Goal: Task Accomplishment & Management: Complete application form

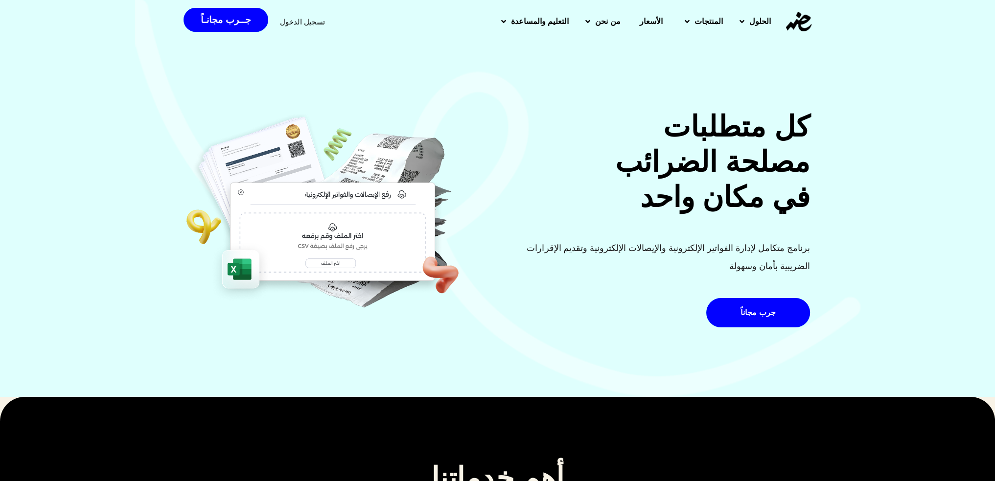
click at [651, 25] on span "الأسعار" at bounding box center [651, 22] width 23 height 12
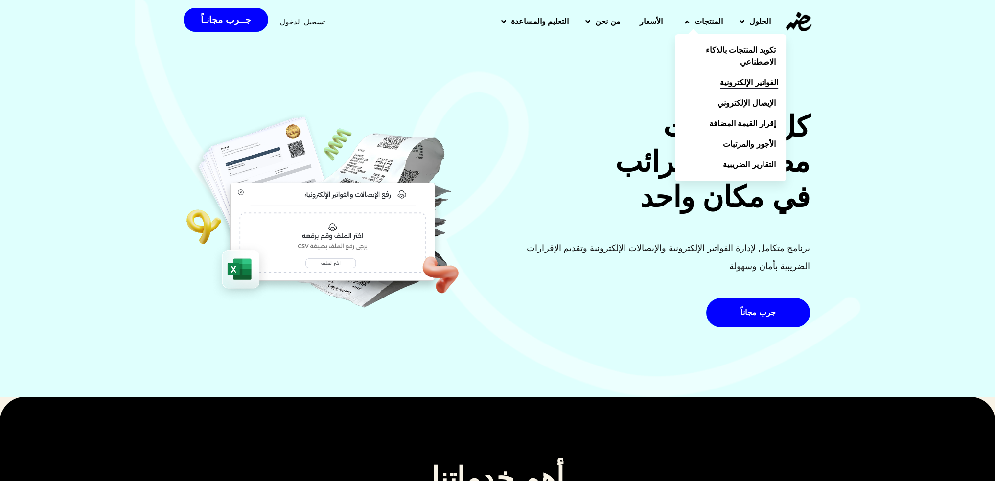
click at [751, 88] on span "الفواتير الإلكترونية" at bounding box center [749, 83] width 58 height 12
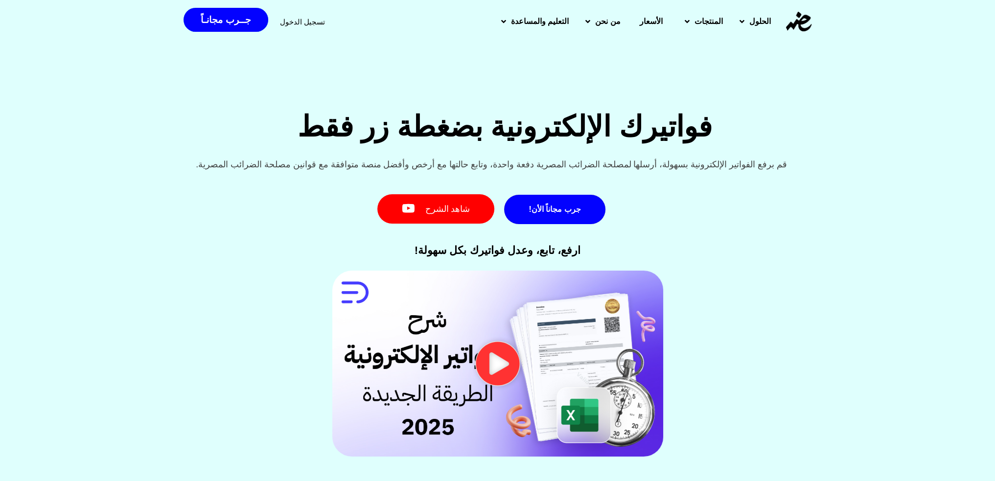
click at [501, 373] on icon "تشغيل الفيديو" at bounding box center [498, 364] width 44 height 44
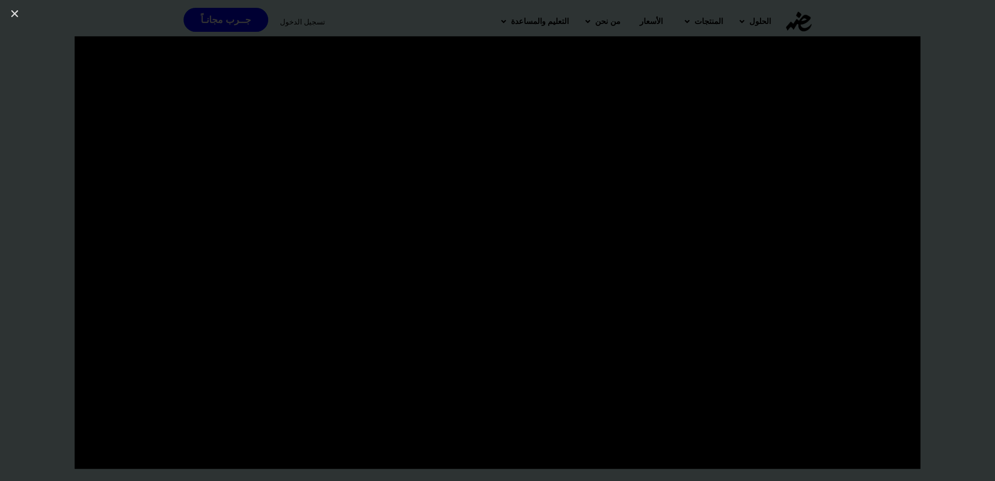
click at [0, 194] on div at bounding box center [497, 240] width 995 height 409
click at [9, 8] on link "إغلاق (Esc)" at bounding box center [14, 13] width 15 height 15
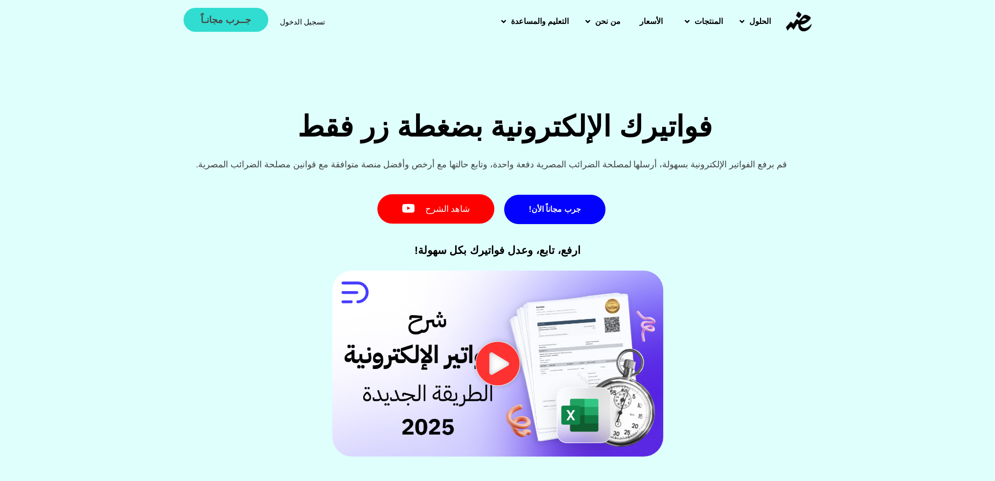
click at [230, 21] on span "جــرب مجانـاً" at bounding box center [226, 19] width 50 height 9
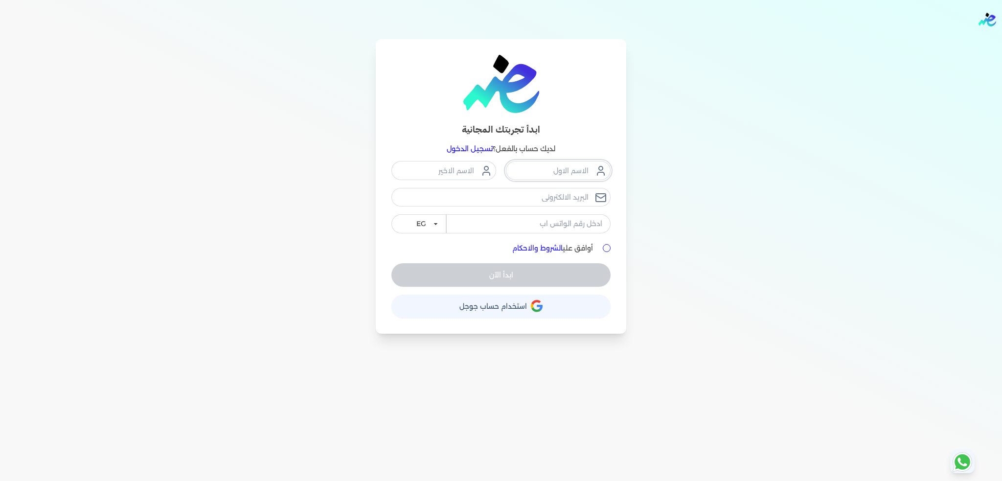
click at [519, 172] on input "text" at bounding box center [558, 170] width 105 height 19
type input "ش"
type input "عبدالرحمن"
type input "مصطفى"
type input "[EMAIL_ADDRESS][DOMAIN_NAME]"
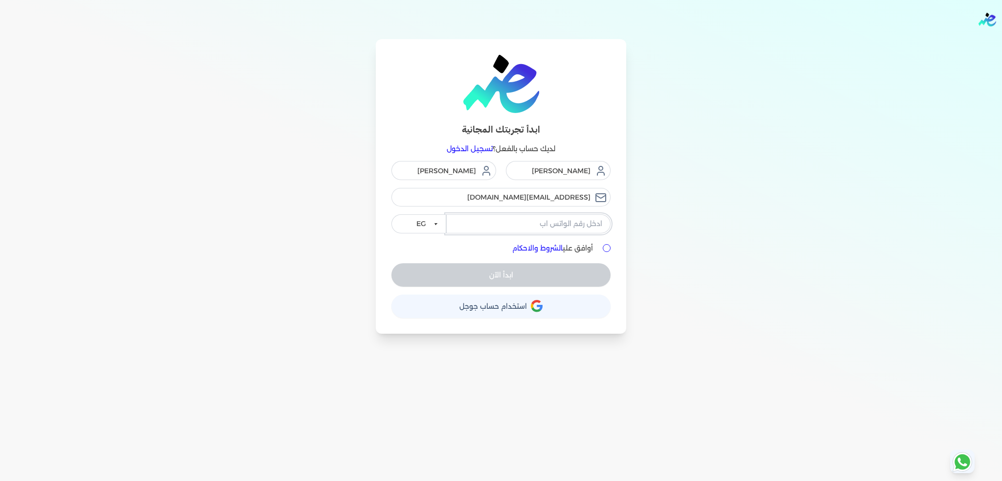
click at [541, 219] on input "tel" at bounding box center [528, 223] width 164 height 19
type input "01221592957"
click at [607, 247] on input "أوافق علي الشروط والاحكام" at bounding box center [607, 248] width 8 height 8
checkbox input "true"
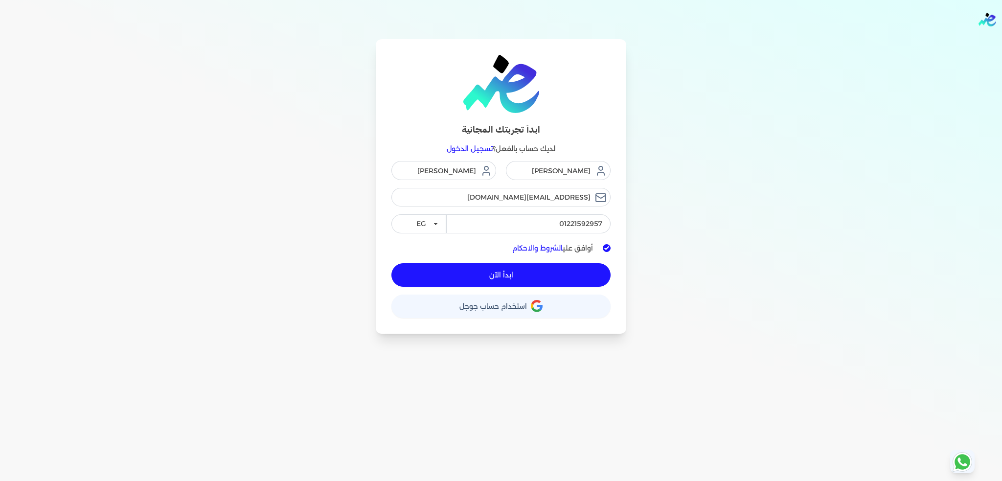
click at [537, 278] on button "ابدأ الآن" at bounding box center [500, 274] width 219 height 23
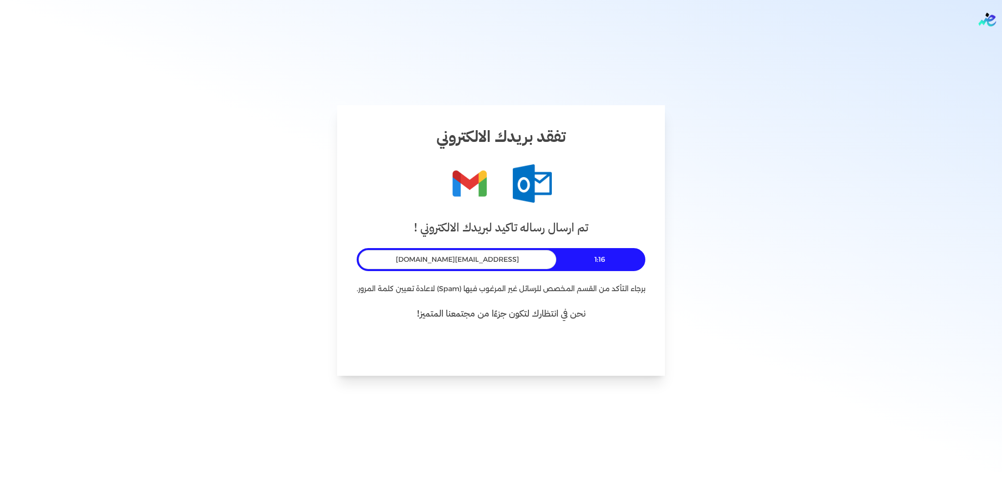
click at [449, 260] on span "[EMAIL_ADDRESS][DOMAIN_NAME]" at bounding box center [457, 259] width 123 height 10
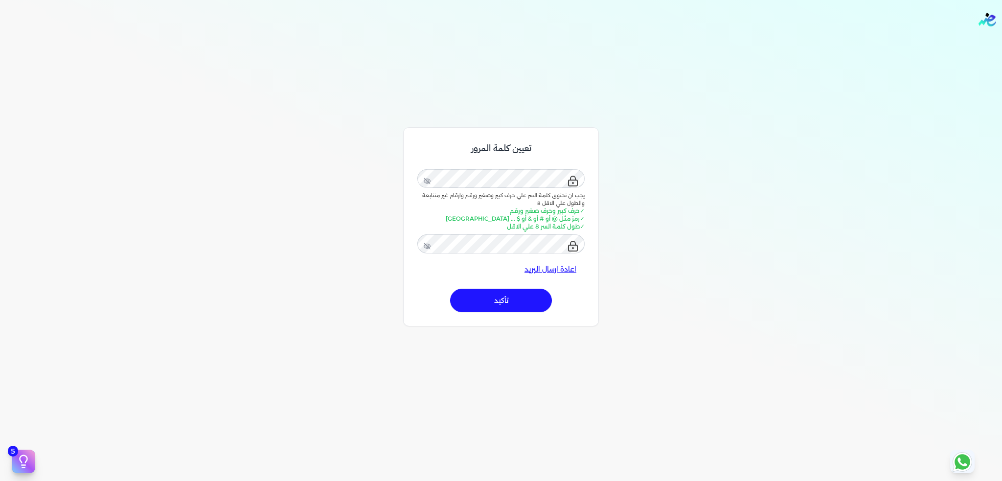
click at [498, 296] on button "تأكيد" at bounding box center [501, 300] width 102 height 23
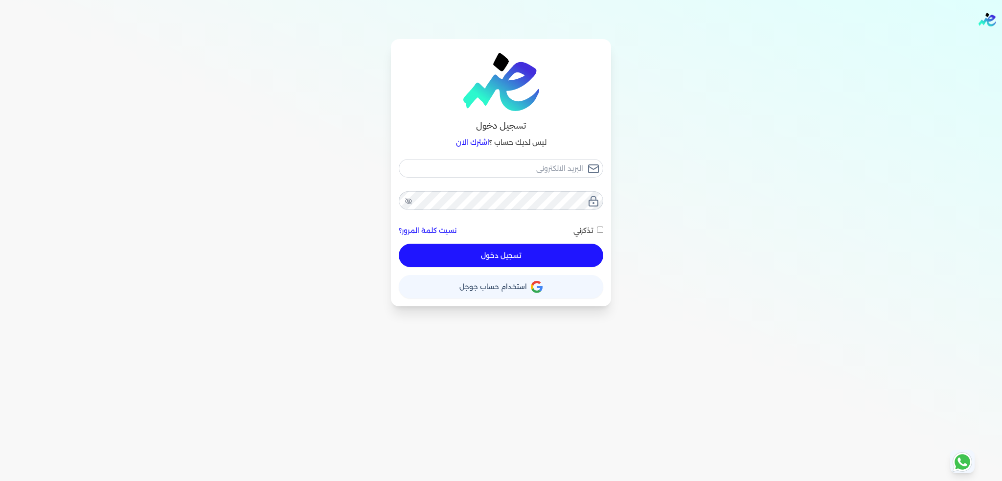
checkbox input "false"
click at [653, 103] on div "تسجيل دخول ليس لديك حساب ؟ اشترك الان نسيت كلمة المرور؟ تذكرني تسجيل دخول X حسا…" at bounding box center [501, 172] width 752 height 267
click at [727, 121] on div "تسجيل دخول ليس لديك حساب ؟ اشترك الان نسيت كلمة المرور؟ تذكرني تسجيل دخول X حسا…" at bounding box center [501, 172] width 752 height 267
click at [557, 164] on input "email" at bounding box center [501, 168] width 205 height 19
type input "a"
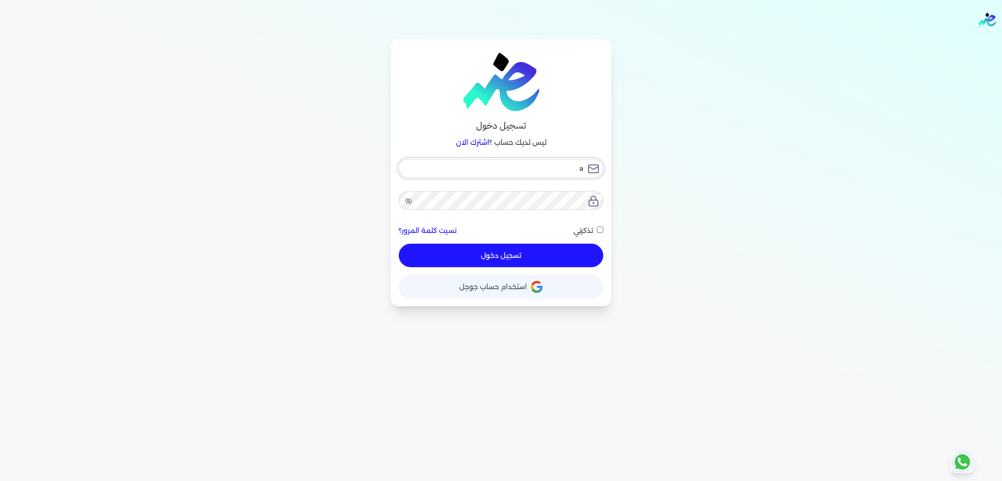
checkbox input "false"
type input "ab"
checkbox input "false"
type input "abd"
checkbox input "false"
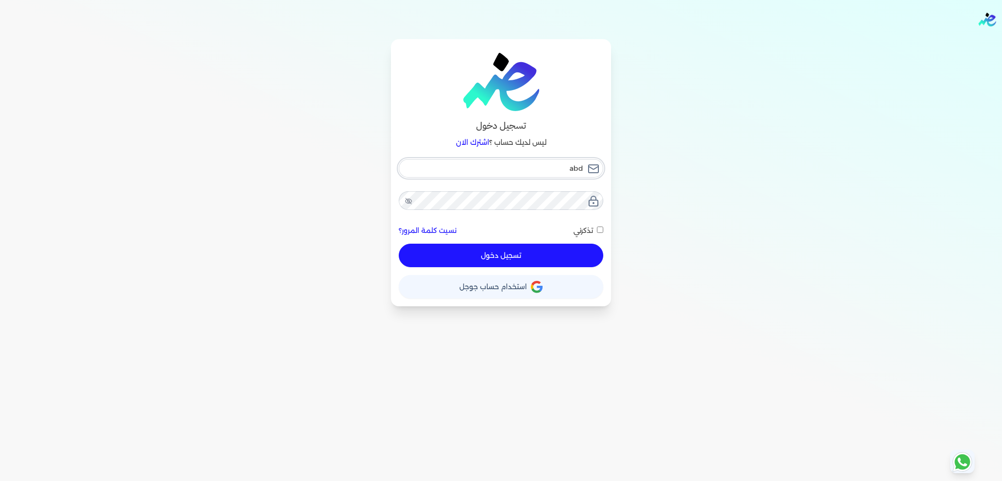
type input "abdo"
checkbox input "false"
type input "abdoe"
checkbox input "false"
type input "abdoel"
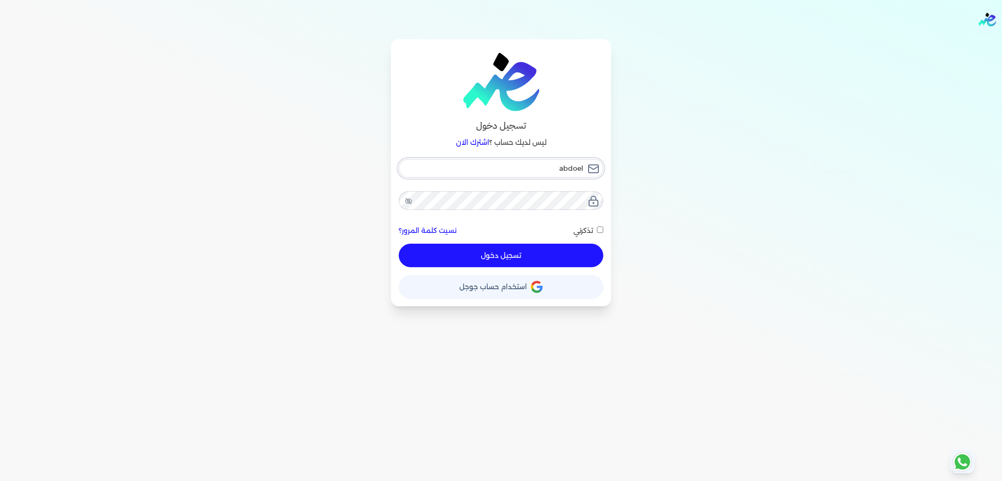
checkbox input "false"
type input "abdoelz"
checkbox input "false"
type input "abdoelzi"
checkbox input "false"
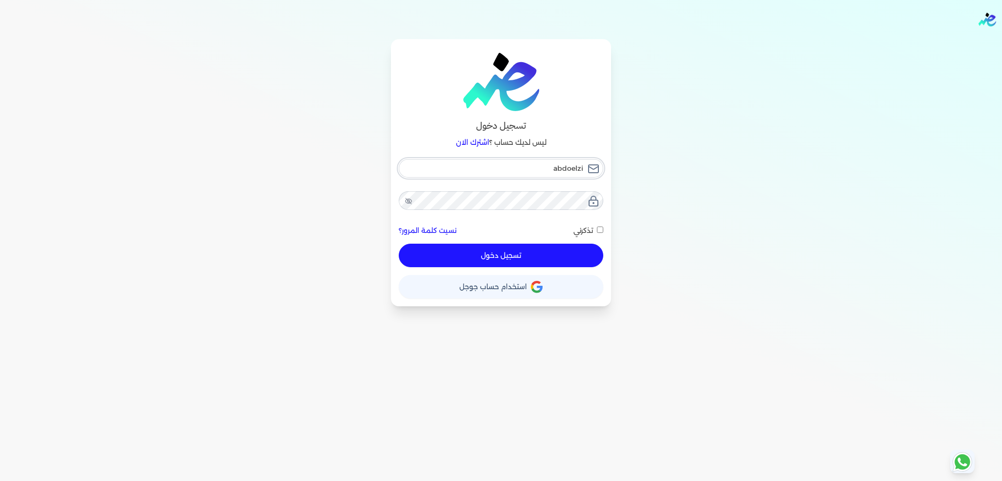
type input "abdoelzia"
checkbox input "false"
type input "abdoelziad"
checkbox input "false"
type input "abdoelziady"
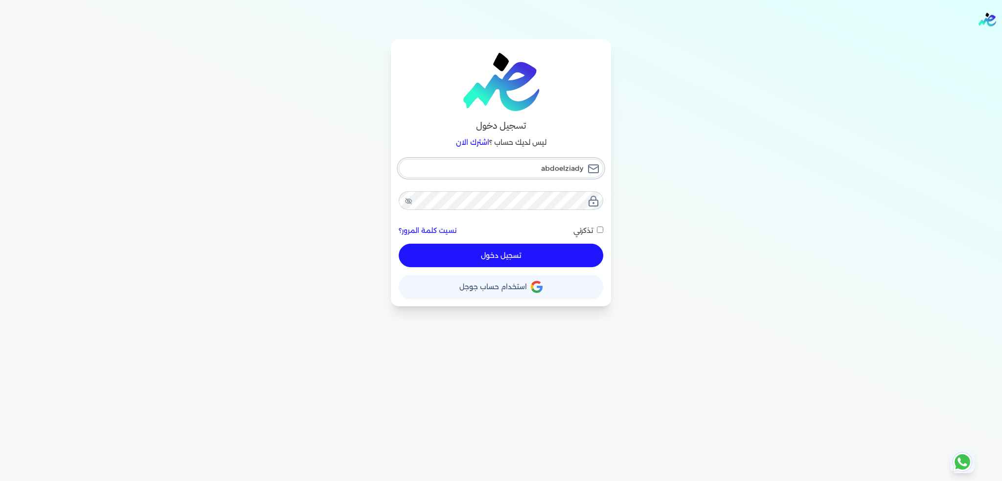
checkbox input "false"
type input "abdoelziady0"
checkbox input "false"
type input "abdoelziady00"
checkbox input "false"
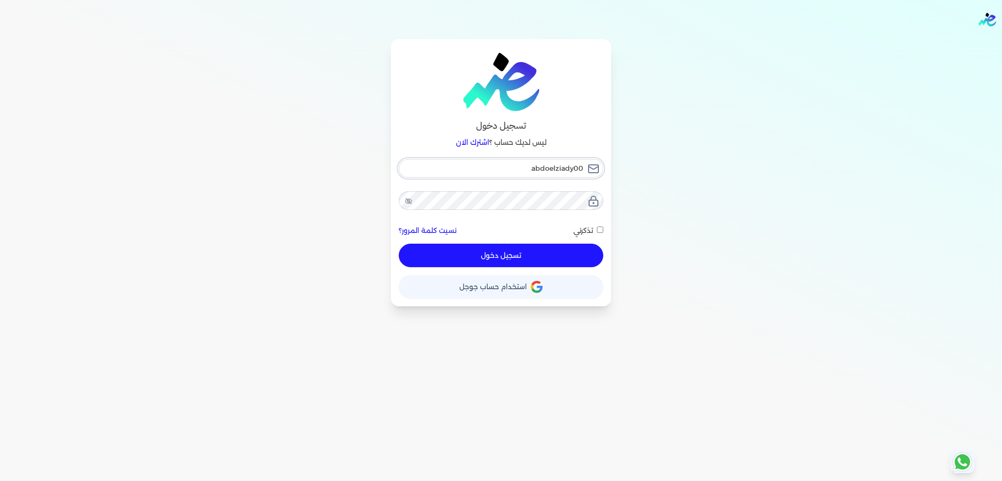
type input "abdoelziady00@"
checkbox input "false"
type input "abdoelziady00@g"
checkbox input "false"
type input "abdoelziady00@gm"
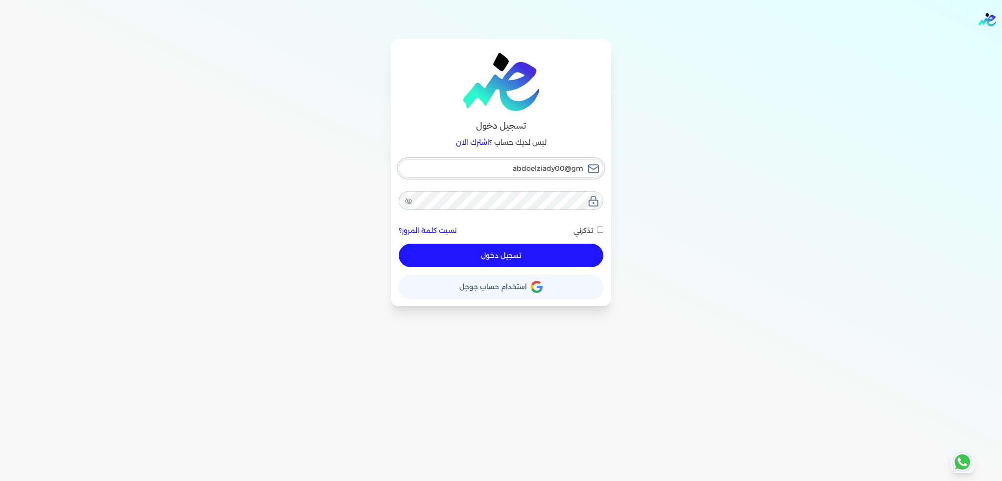
checkbox input "false"
type input "abdoelziady00@gma"
checkbox input "false"
type input "abdoelziady00@gmai"
checkbox input "false"
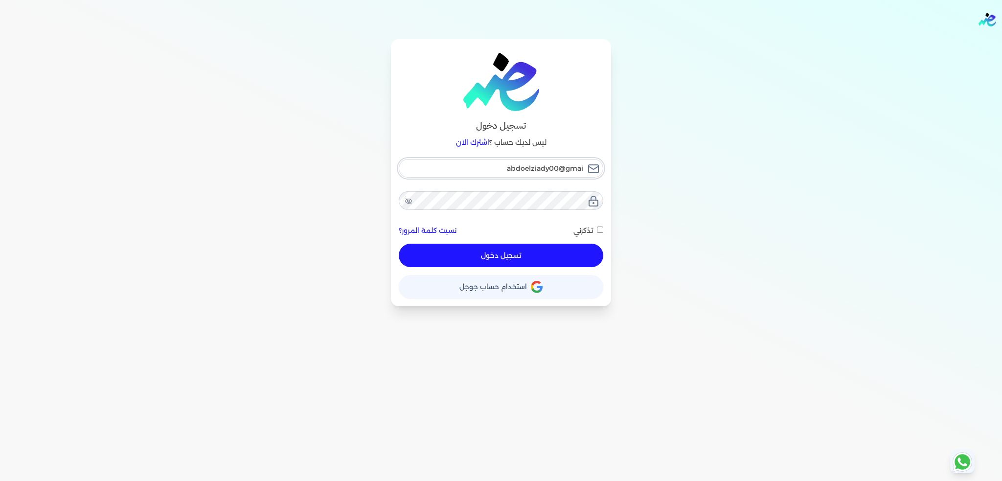
type input "[EMAIL_ADDRESS]"
checkbox input "false"
type input "[EMAIL_ADDRESS]."
checkbox input "false"
type input "abdoelziady00@gmail.c"
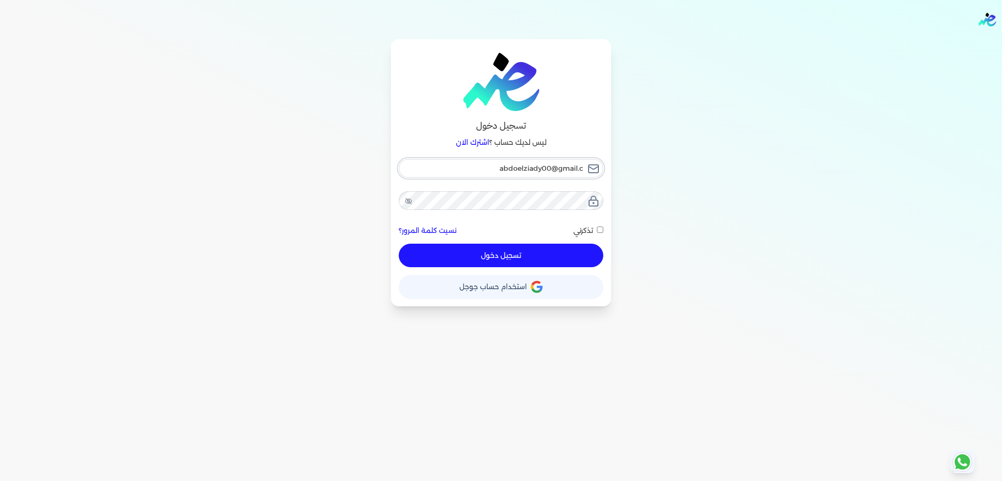
checkbox input "false"
type input "[EMAIL_ADDRESS][DOMAIN_NAME]"
checkbox input "false"
type input "[EMAIL_ADDRESS][DOMAIN_NAME]"
checkbox input "false"
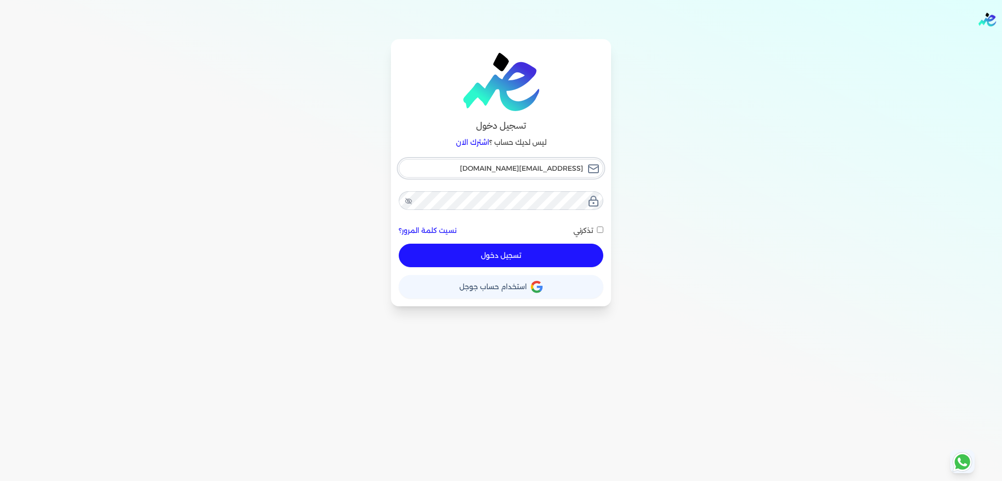
type input "[EMAIL_ADDRESS][DOMAIN_NAME]"
click at [538, 253] on button "تسجيل دخول" at bounding box center [501, 255] width 205 height 23
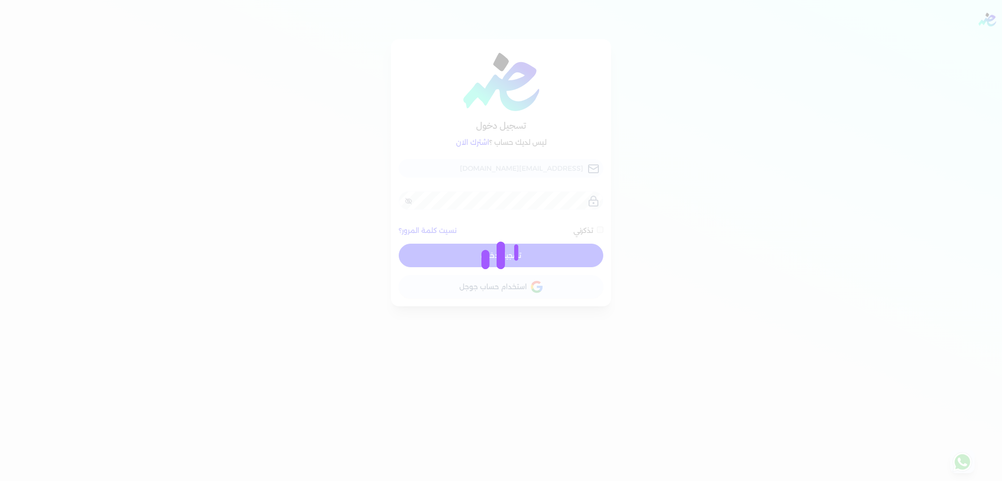
checkbox input "false"
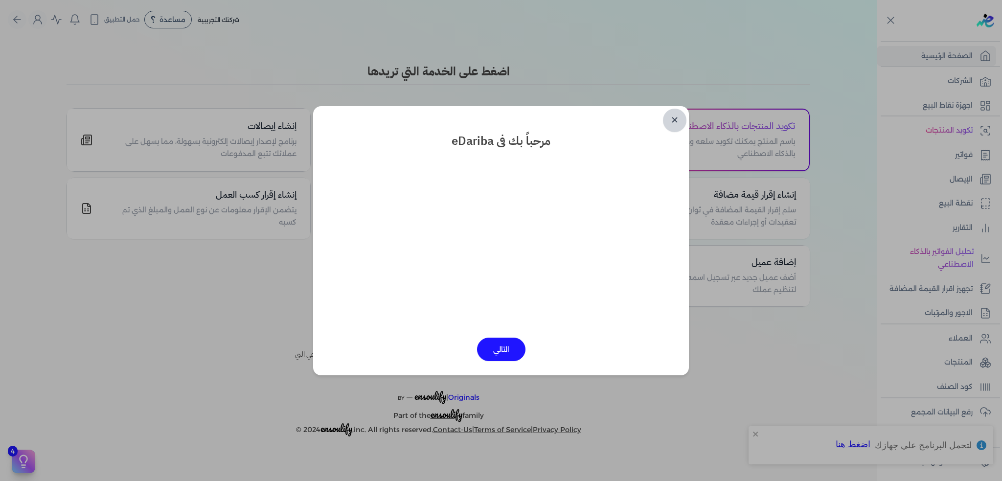
click at [669, 121] on link "✕" at bounding box center [674, 120] width 23 height 23
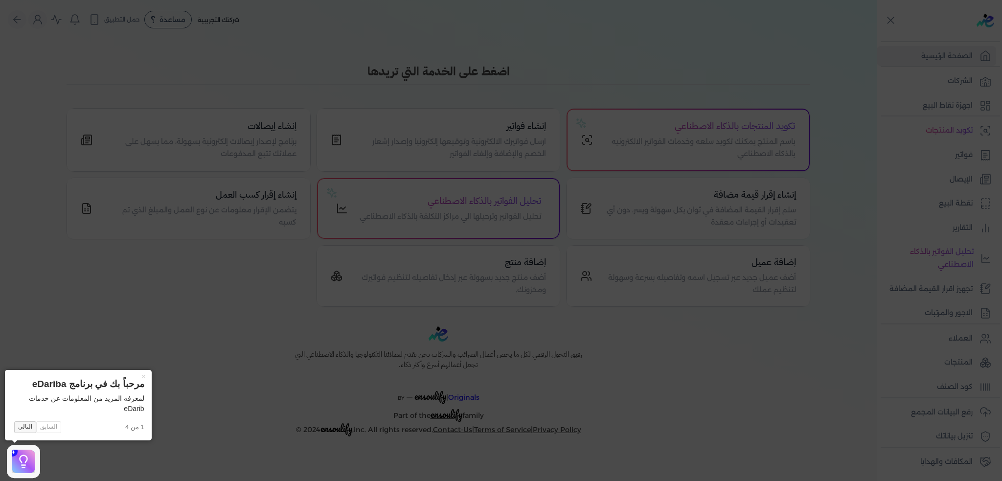
click at [26, 427] on button "التالي" at bounding box center [25, 427] width 22 height 12
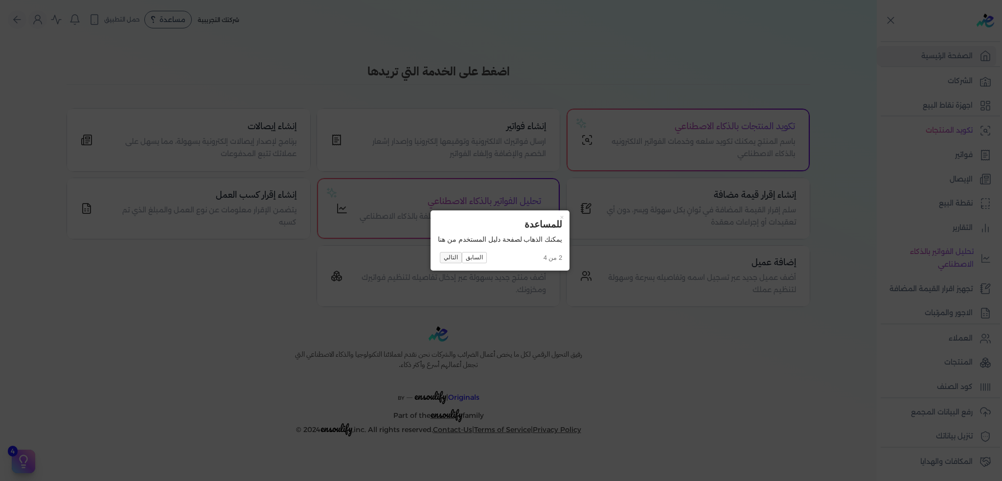
click at [451, 256] on button "التالي" at bounding box center [451, 258] width 22 height 12
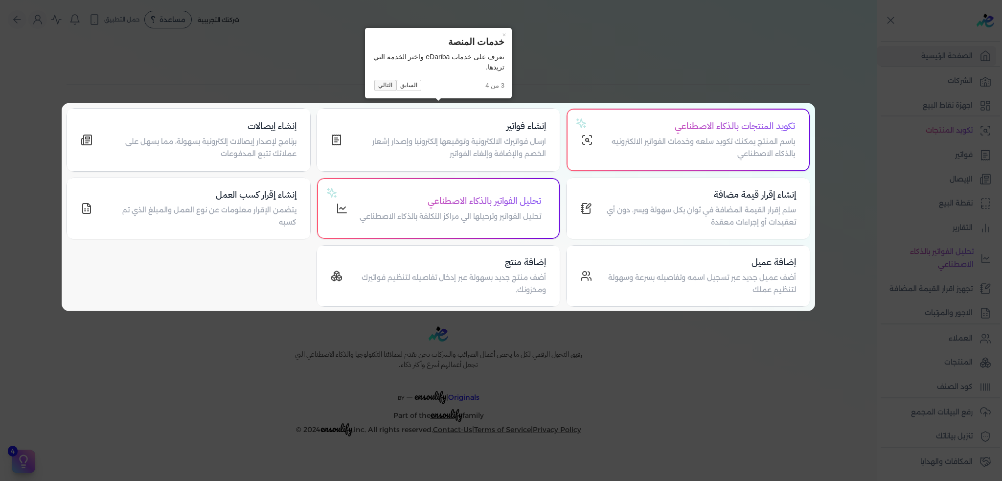
click at [388, 86] on button "التالي" at bounding box center [385, 86] width 22 height 12
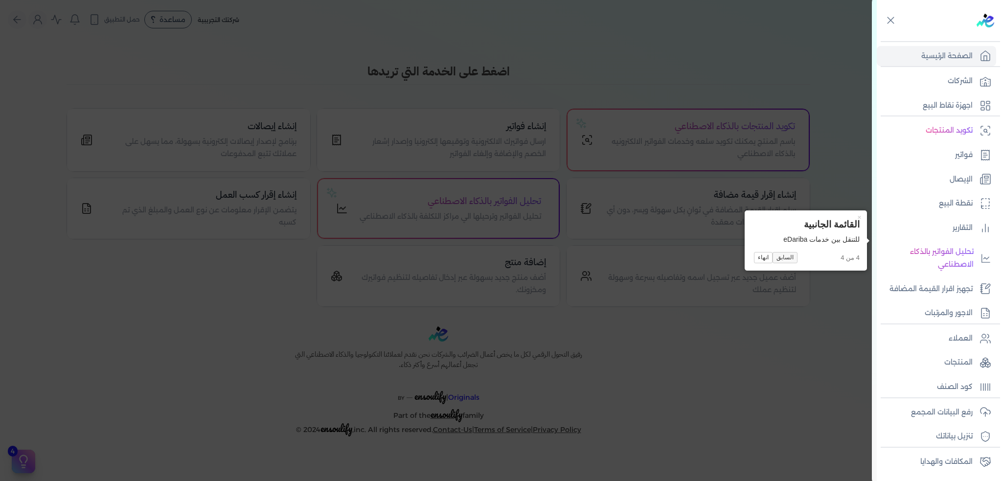
click at [779, 258] on button "السابق" at bounding box center [785, 258] width 25 height 12
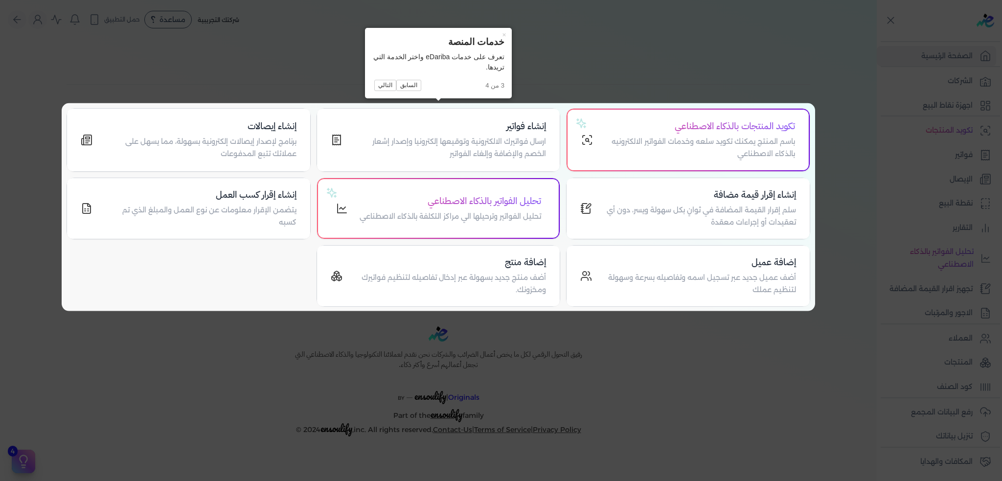
click at [372, 85] on div "× خدمات المنصة تعرف على خدمات eDariba واختر الخدمة التي تريدها. 3 من 4 السابق ا…" at bounding box center [438, 63] width 147 height 70
click at [381, 83] on button "التالي" at bounding box center [385, 86] width 22 height 12
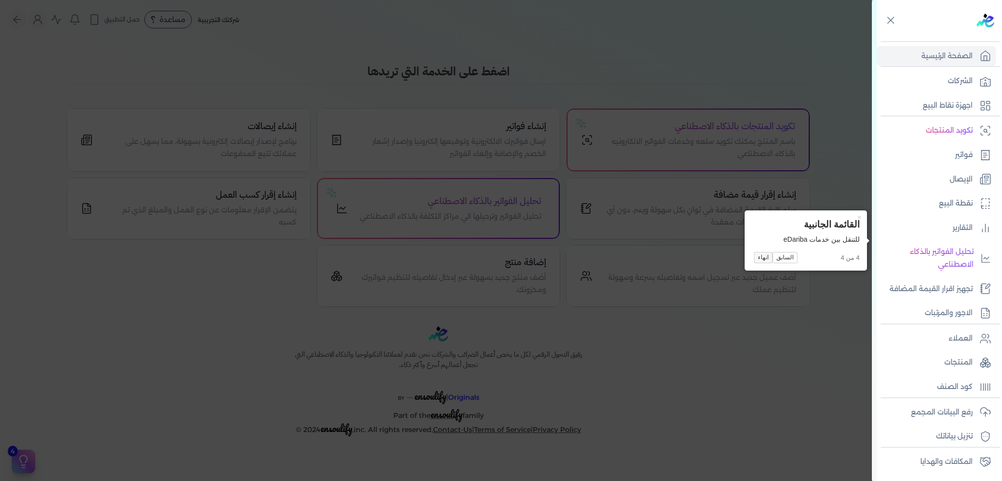
click at [767, 259] on button "انهاء" at bounding box center [763, 258] width 19 height 12
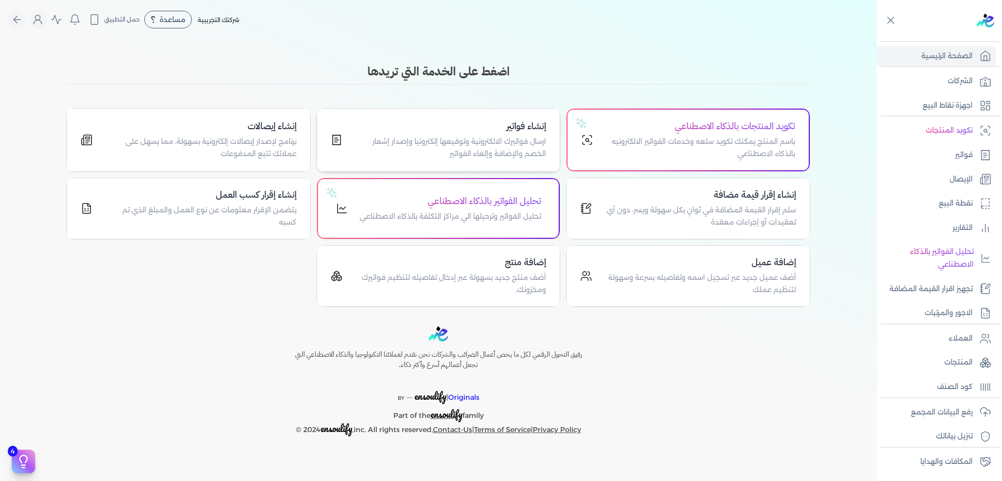
click at [491, 137] on p "ارسال فواتيرك الالكترونية وتوقيعها إلكترونيا وإصدار إشعار الخصم والإضافة وإلغاء…" at bounding box center [450, 148] width 192 height 25
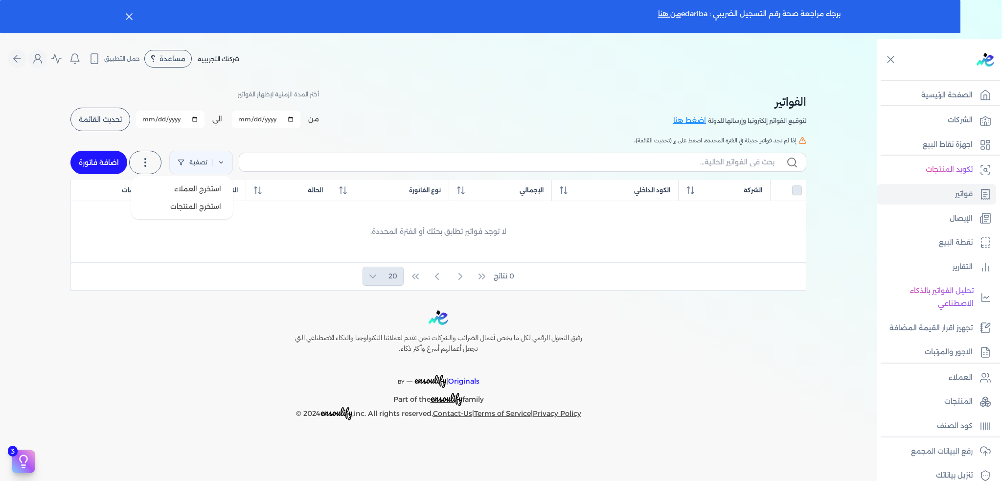
click at [143, 160] on icon at bounding box center [145, 163] width 12 height 12
click at [193, 158] on link "تصفية" at bounding box center [201, 162] width 64 height 23
click at [194, 158] on link "تصفية" at bounding box center [201, 162] width 64 height 23
click at [161, 117] on input "[DATE]" at bounding box center [170, 120] width 69 height 18
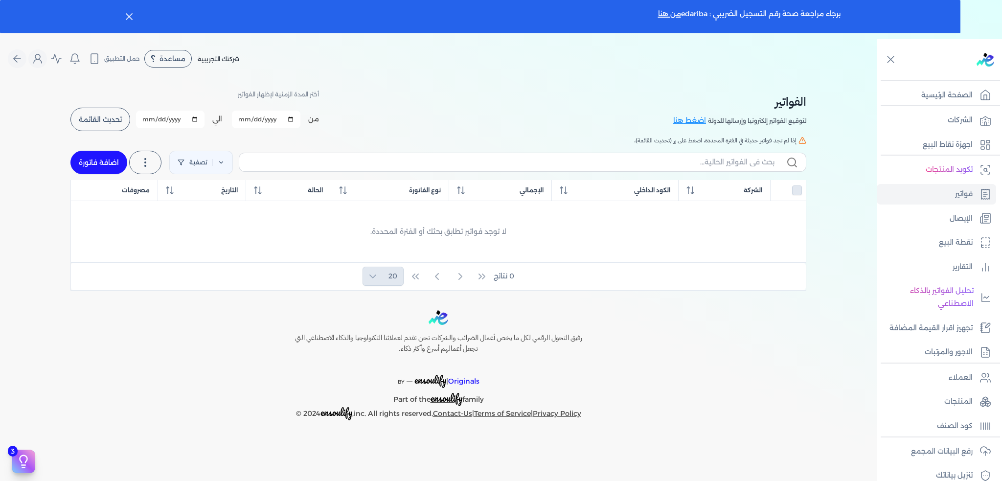
click at [92, 118] on span "تحديث القائمة" at bounding box center [100, 119] width 43 height 7
checkbox input "false"
click at [933, 122] on link "الشركات" at bounding box center [936, 120] width 119 height 21
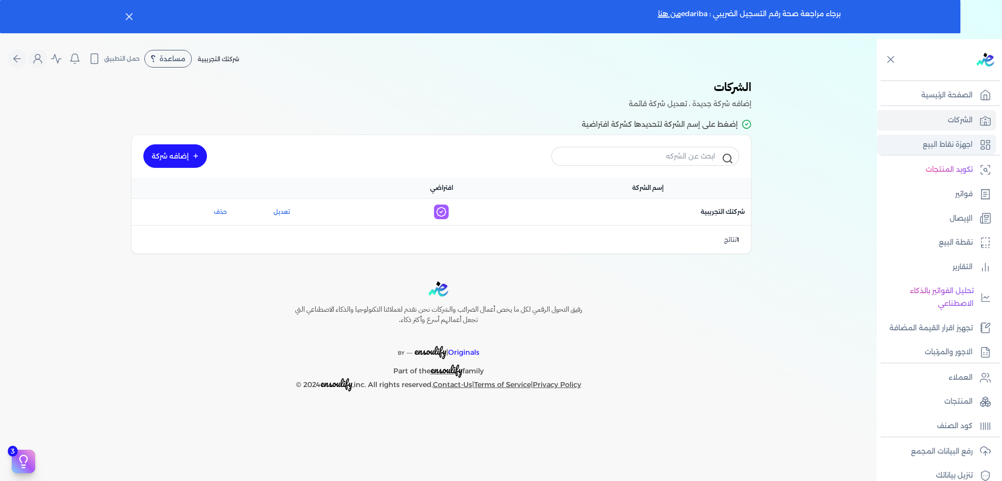
click at [925, 135] on link "اجهزة نقاط البيع" at bounding box center [936, 145] width 119 height 21
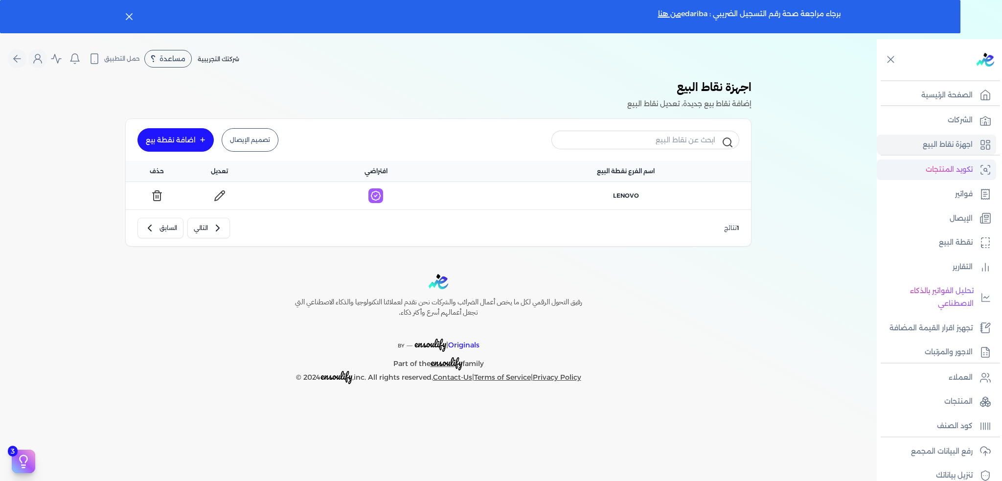
click at [949, 168] on p "تكويد المنتجات" at bounding box center [949, 169] width 47 height 13
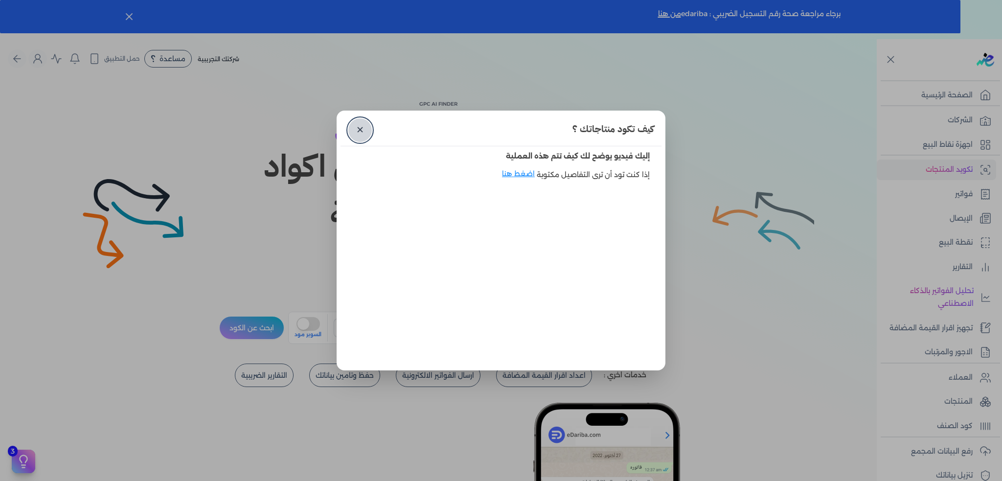
click at [366, 128] on link "✕" at bounding box center [359, 129] width 23 height 23
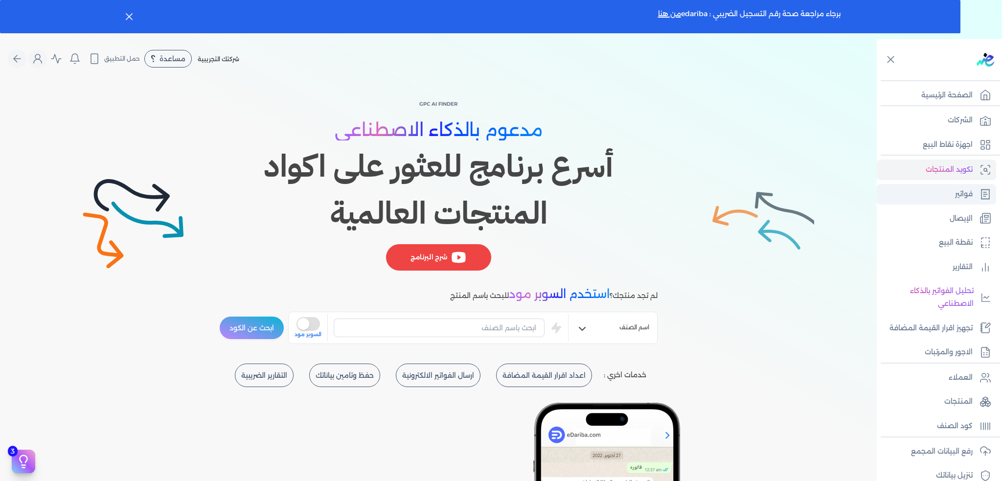
click at [943, 196] on link "فواتير" at bounding box center [936, 194] width 119 height 21
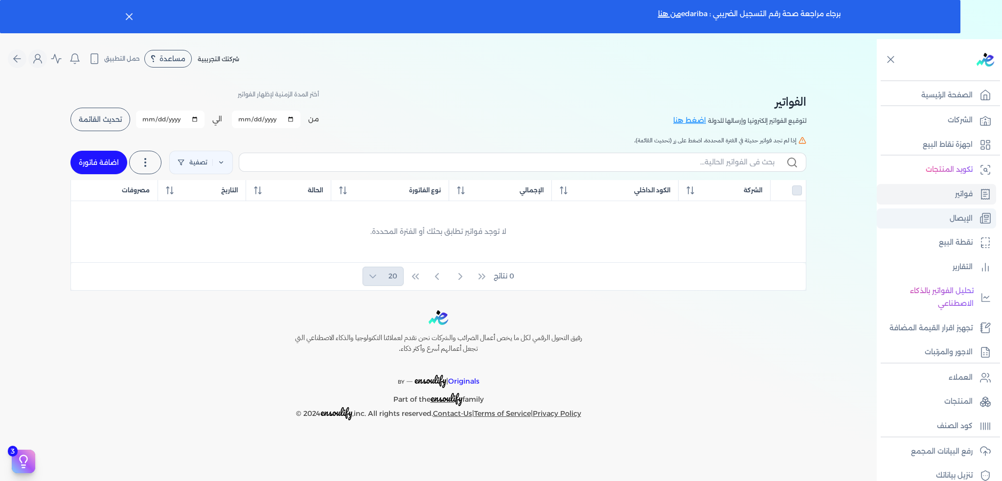
click at [959, 213] on p "الإيصال" at bounding box center [961, 218] width 23 height 13
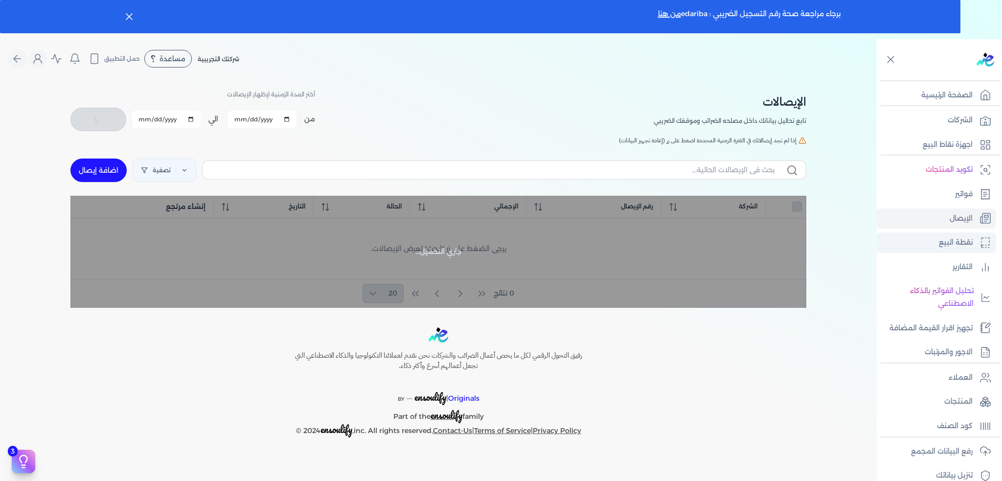
checkbox input "false"
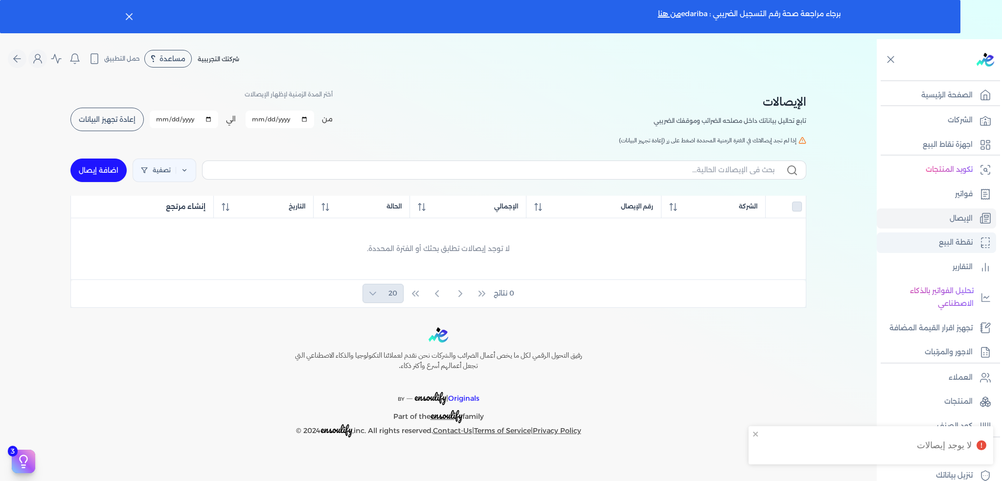
click at [948, 238] on p "نقطة البيع" at bounding box center [956, 242] width 34 height 13
select select
select select "EGP"
select select "EGS"
select select "B"
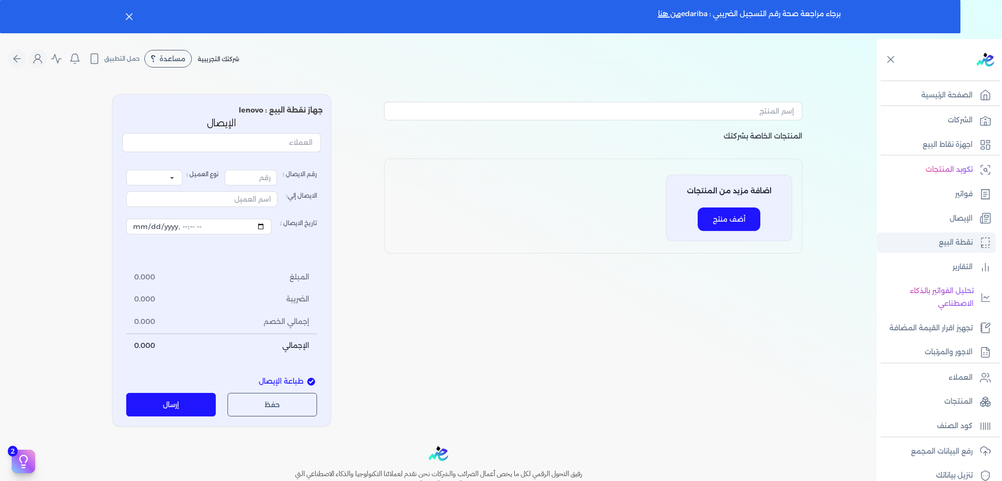
type input "1"
select select "P"
type input "عميل نقدي"
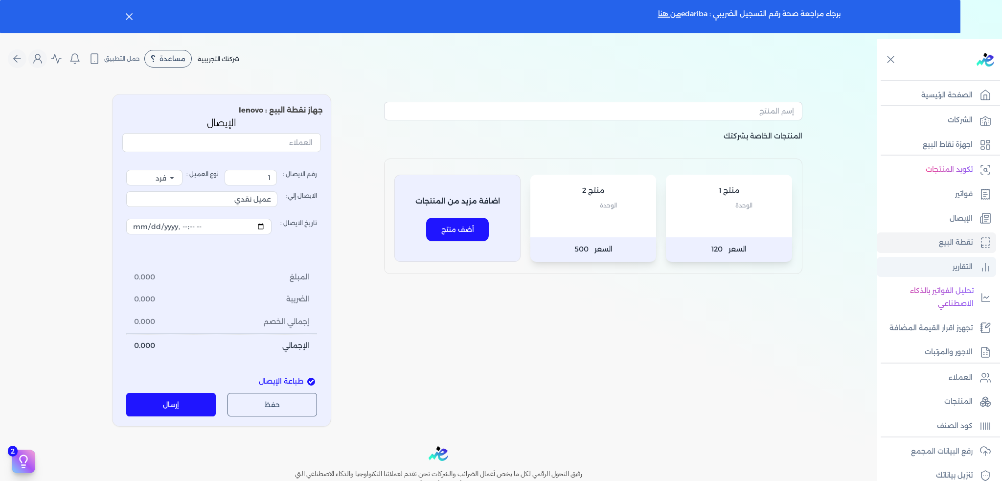
click at [940, 257] on link "التقارير" at bounding box center [936, 267] width 119 height 21
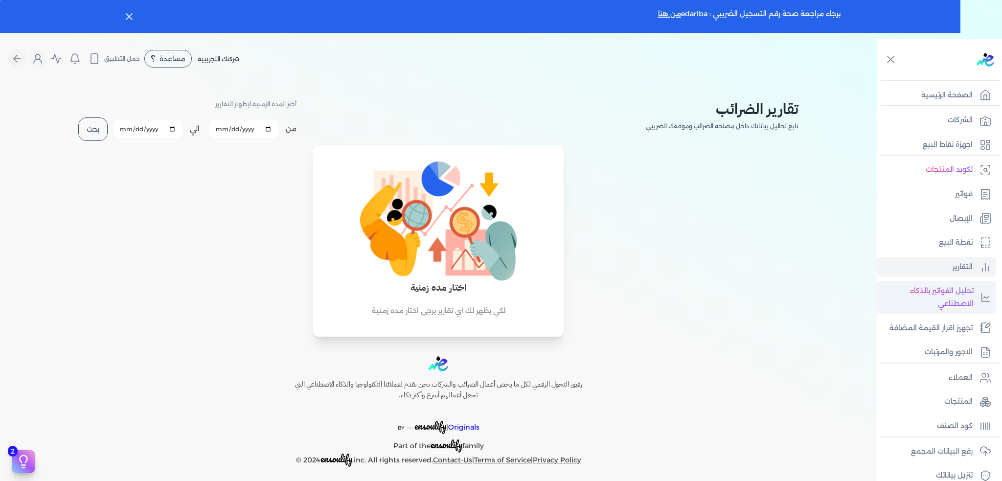
click at [941, 293] on p "تحليل الفواتير بالذكاء الاصطناعي" at bounding box center [928, 297] width 92 height 25
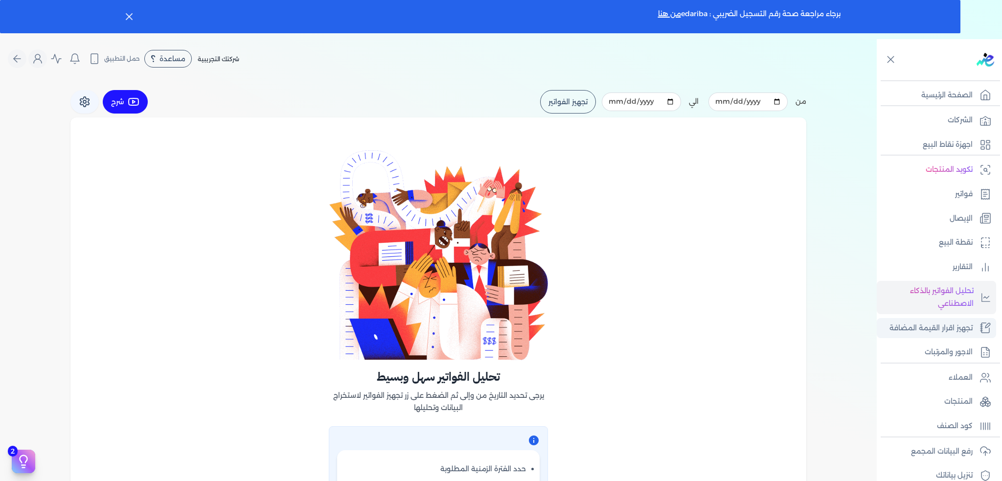
click at [930, 336] on link "تجهيز اقرار القيمة المضافة" at bounding box center [936, 328] width 119 height 21
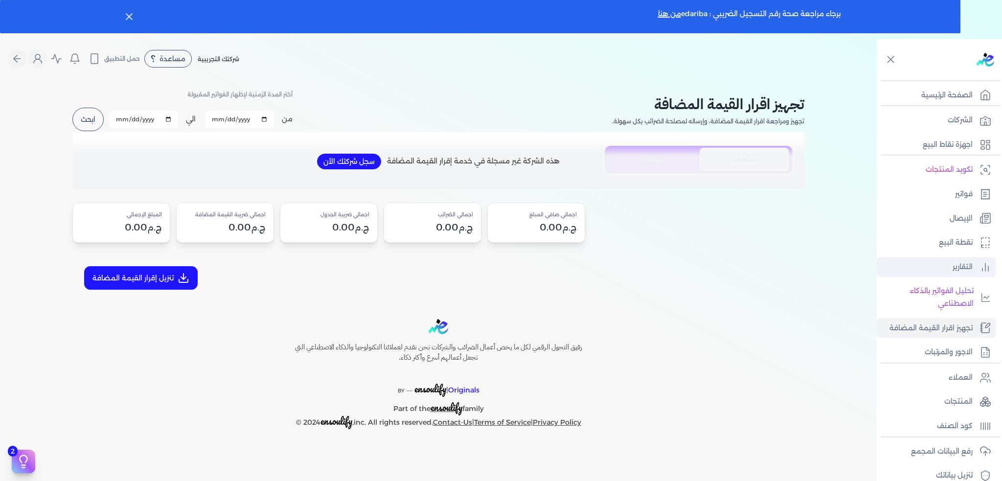
scroll to position [46, 0]
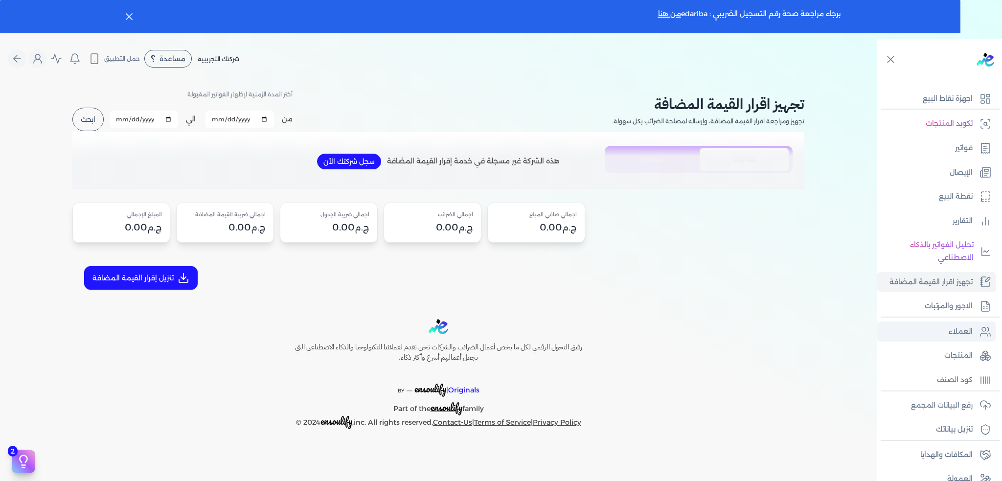
click at [926, 328] on link "العملاء" at bounding box center [936, 332] width 119 height 21
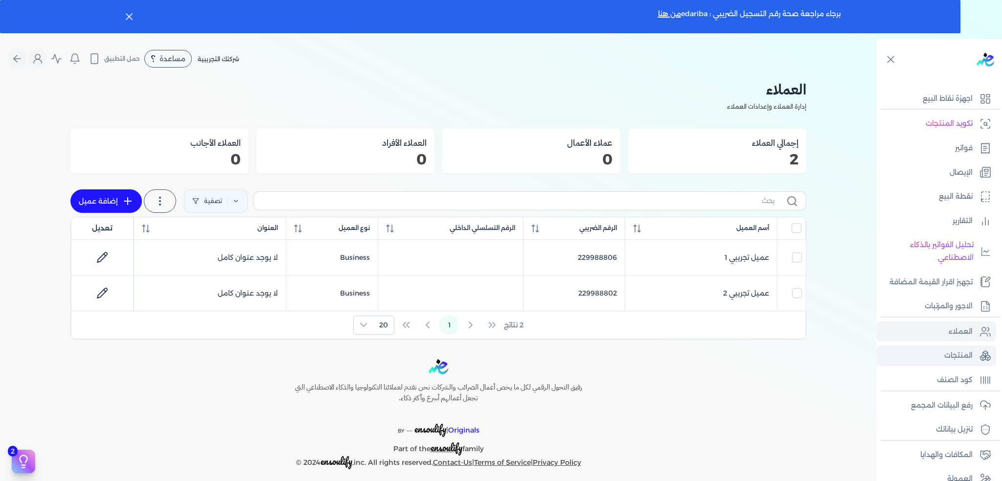
click at [949, 350] on p "المنتجات" at bounding box center [958, 355] width 28 height 13
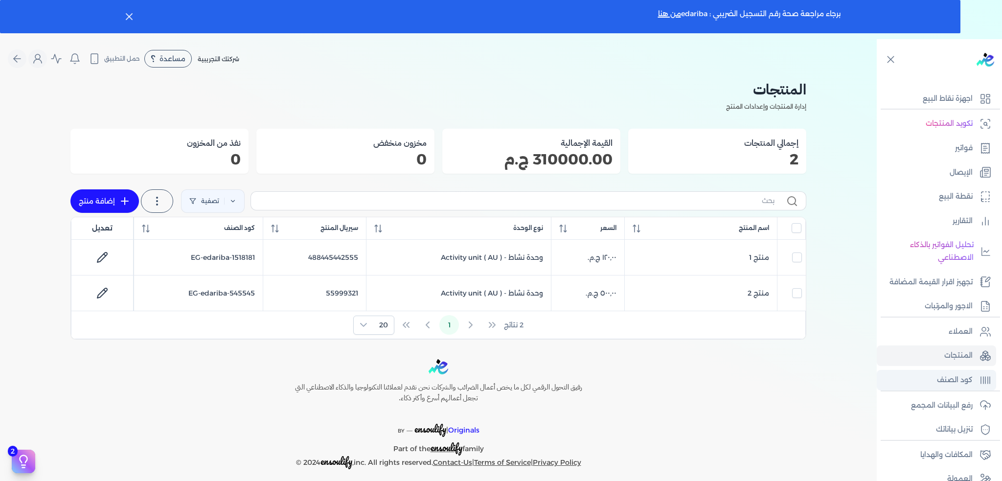
click at [924, 384] on link "كود الصنف" at bounding box center [936, 380] width 119 height 21
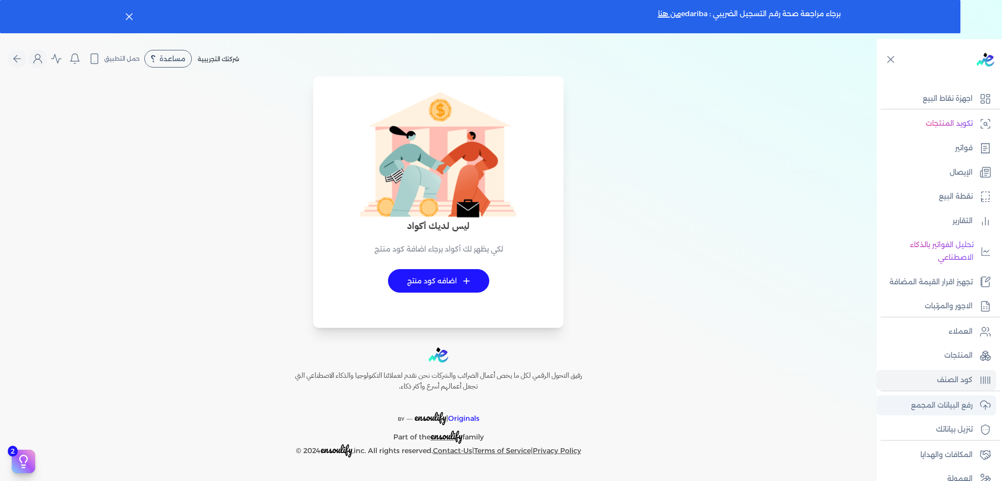
click at [928, 407] on p "رفع البيانات المجمع" at bounding box center [942, 405] width 62 height 13
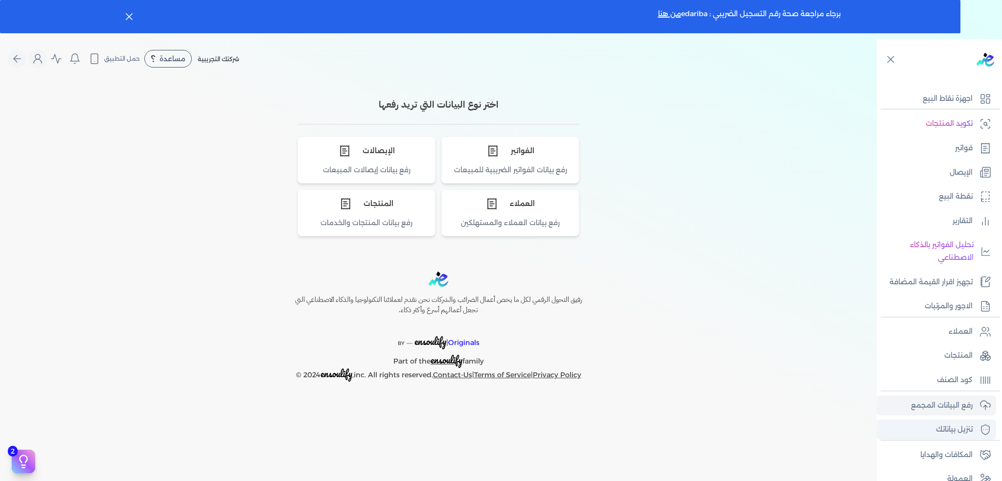
click at [936, 430] on p "تنزيل بياناتك" at bounding box center [954, 429] width 37 height 13
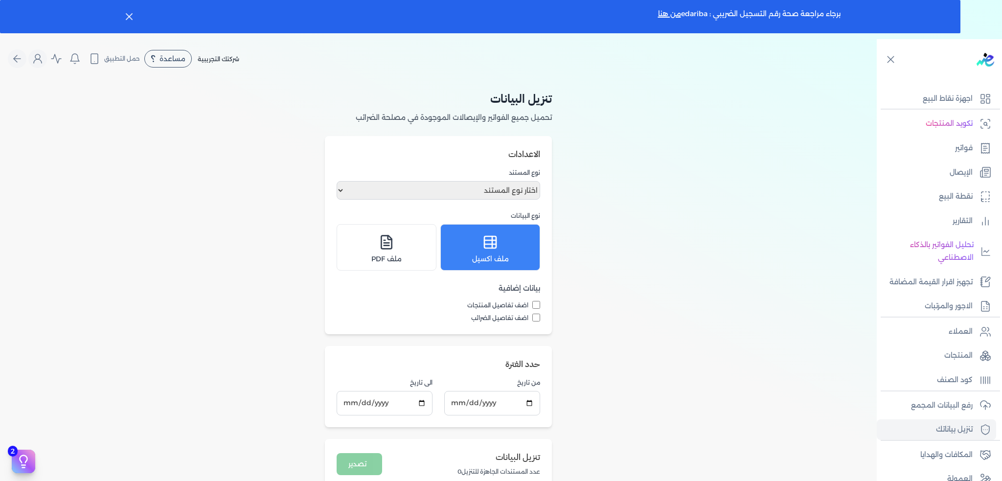
scroll to position [129, 0]
